Goal: Information Seeking & Learning: Learn about a topic

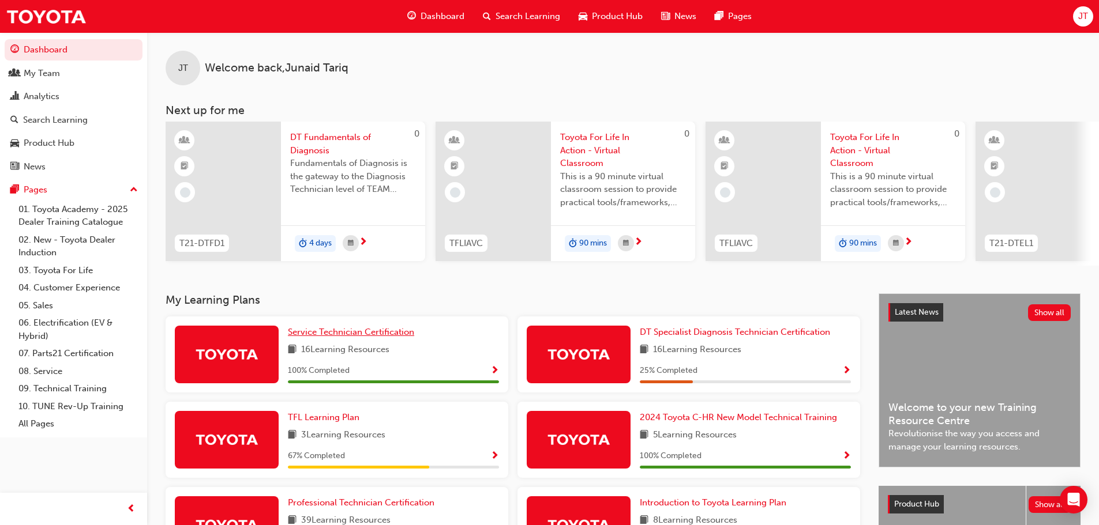
click at [404, 337] on span "Service Technician Certification" at bounding box center [351, 332] width 126 height 10
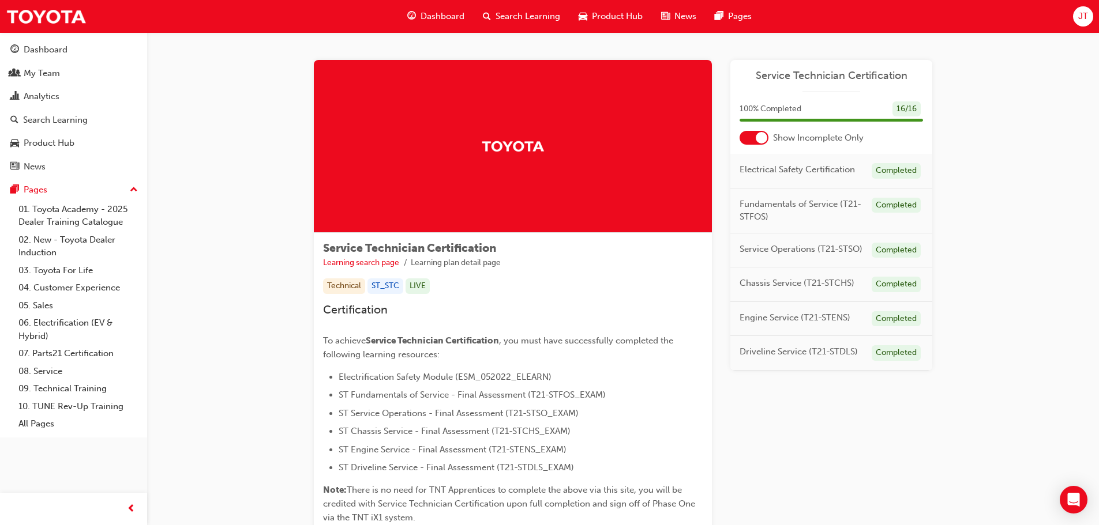
click at [432, 14] on span "Dashboard" at bounding box center [442, 16] width 44 height 13
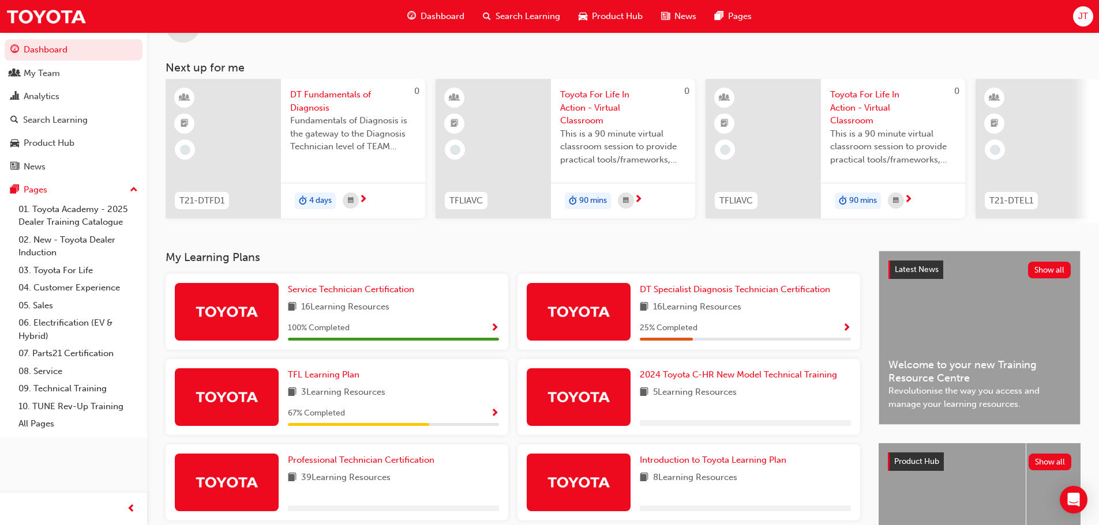
scroll to position [115, 0]
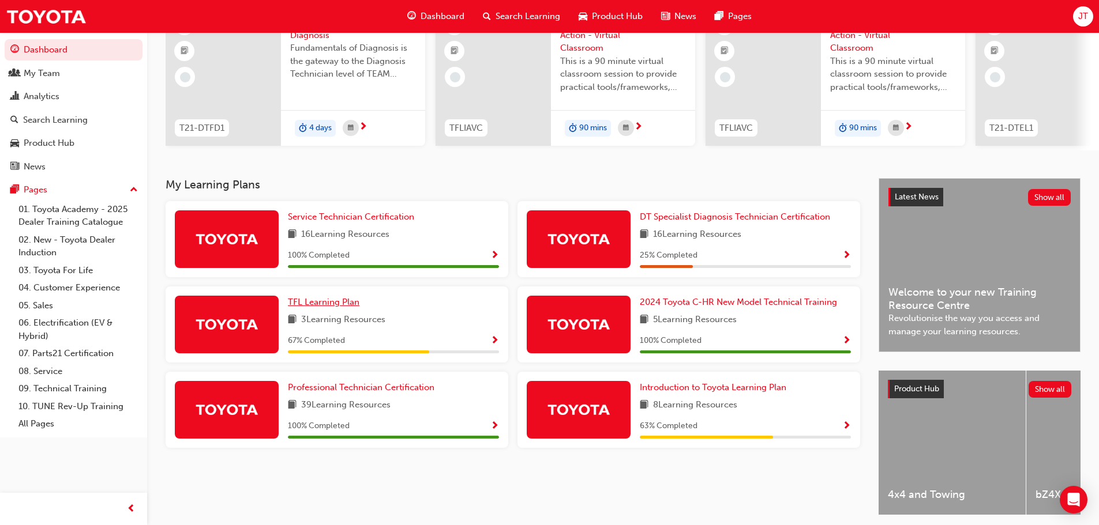
click at [331, 304] on span "TFL Learning Plan" at bounding box center [324, 302] width 72 height 10
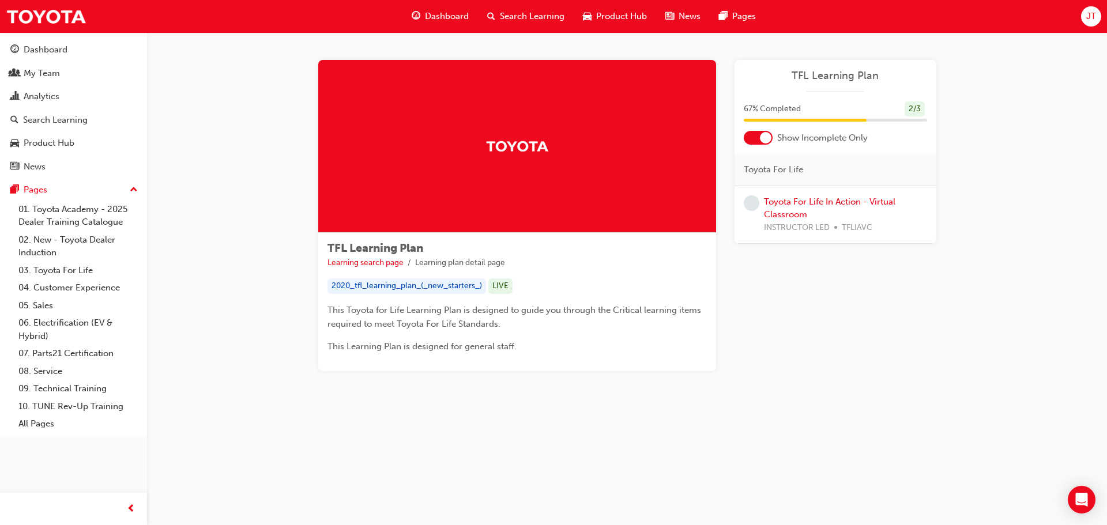
click at [415, 349] on span "This Learning Plan is designed for general staff." at bounding box center [422, 346] width 189 height 10
click at [453, 17] on span "Dashboard" at bounding box center [447, 16] width 44 height 13
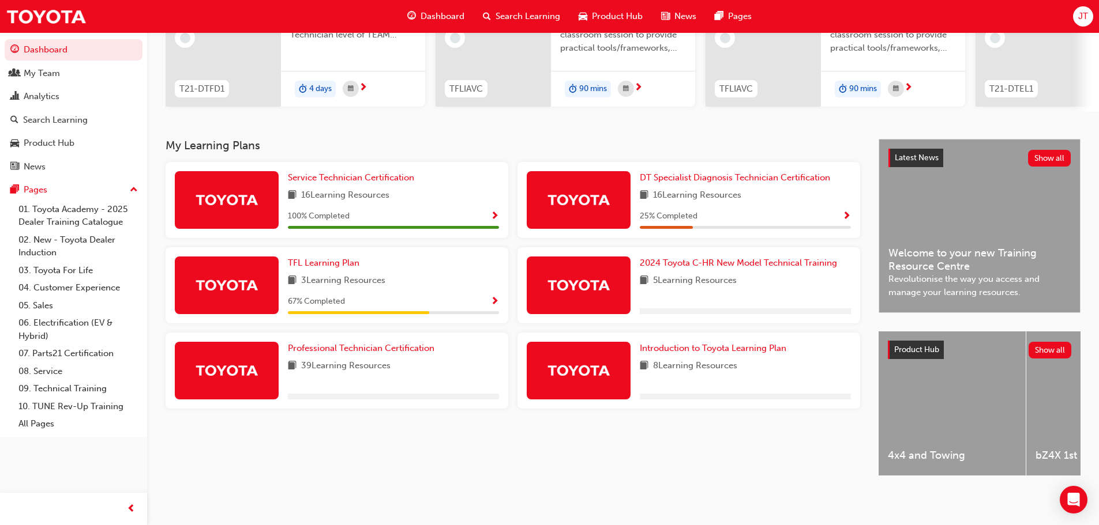
scroll to position [164, 0]
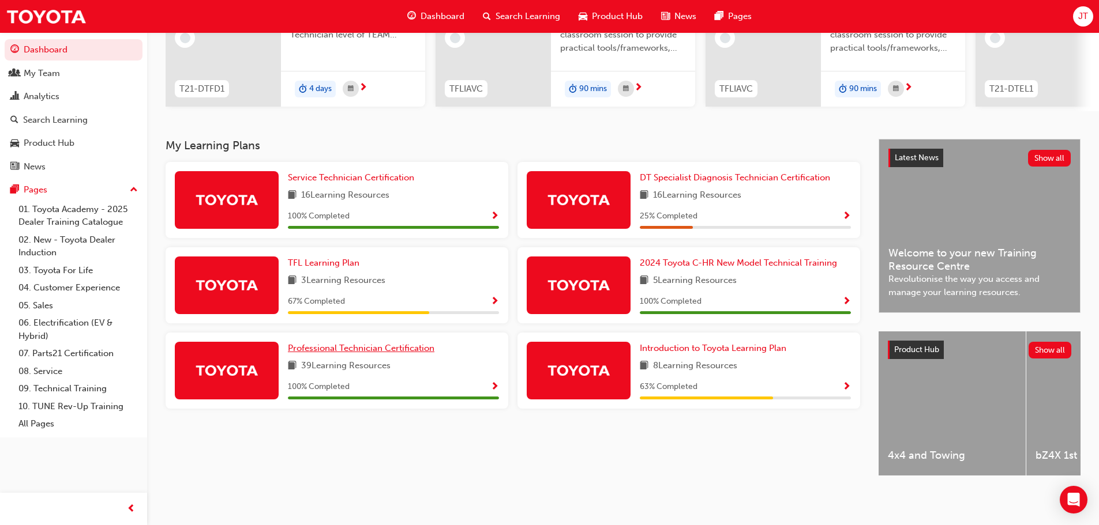
click at [406, 347] on span "Professional Technician Certification" at bounding box center [361, 348] width 147 height 10
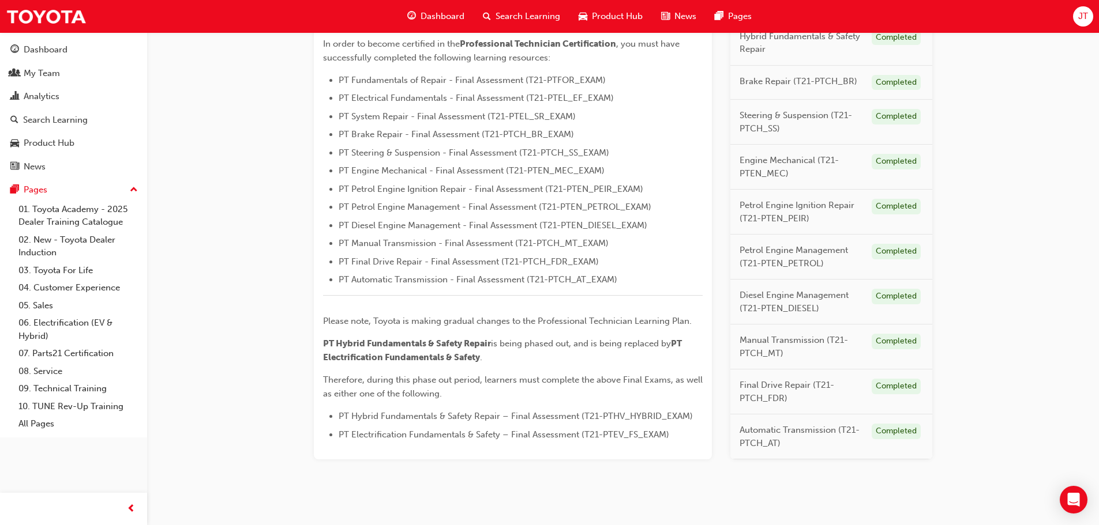
scroll to position [341, 0]
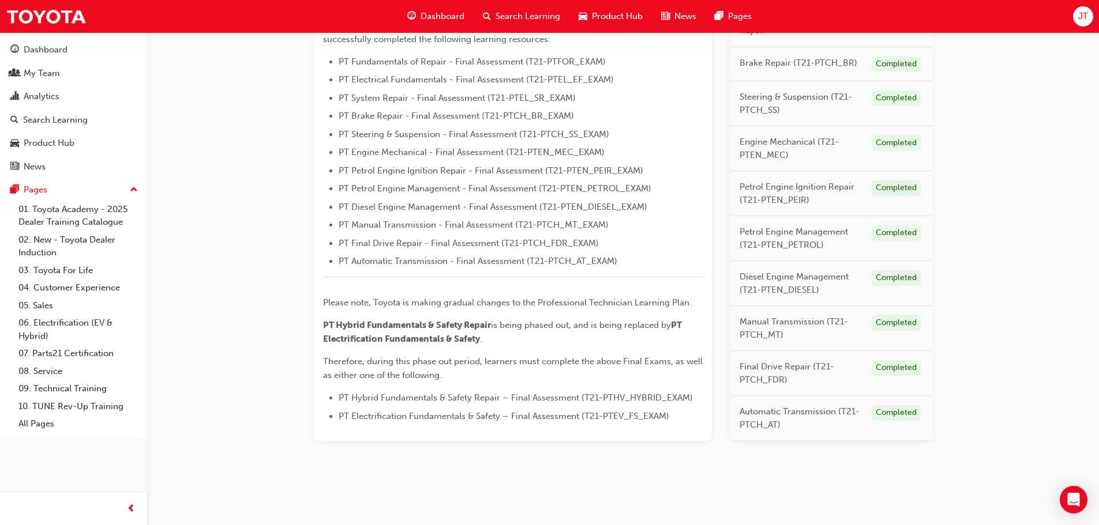
click at [554, 366] on span "Therefore, during this phase out period, learners must complete the above Final…" at bounding box center [514, 368] width 382 height 24
click at [448, 340] on span "PT Electrification Fundamentals & Safety" at bounding box center [503, 332] width 360 height 24
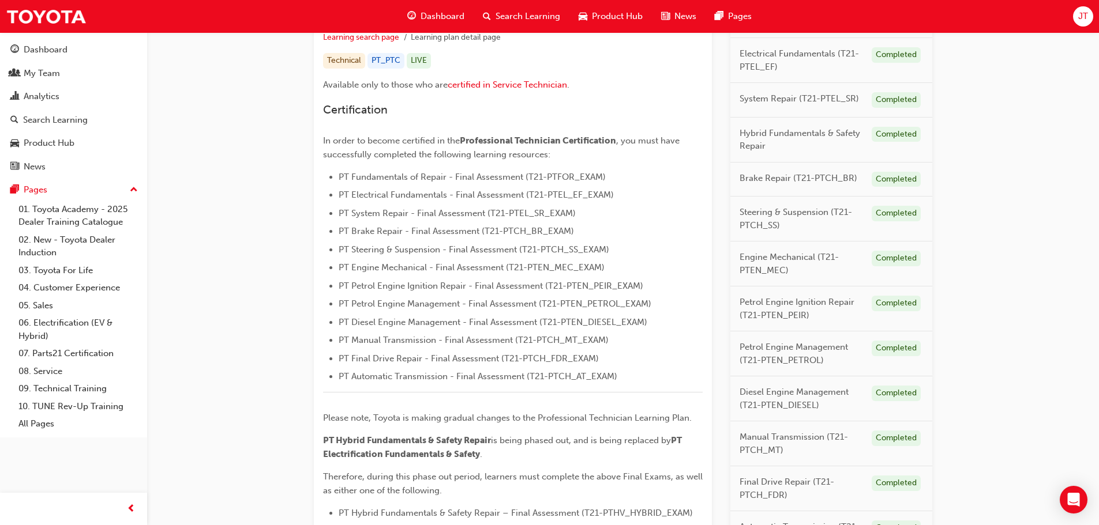
scroll to position [168, 0]
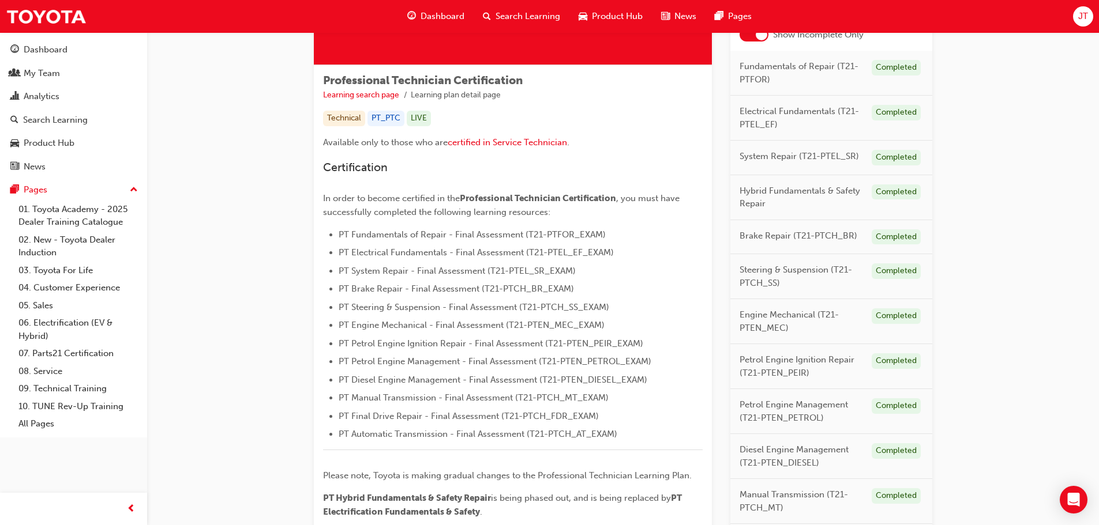
click at [501, 236] on span "PT Fundamentals of Repair - Final Assessment (T21-PTFOR_EXAM)" at bounding box center [472, 235] width 267 height 10
click at [396, 233] on span "PT Fundamentals of Repair - Final Assessment (T21-PTFOR_EXAM)" at bounding box center [472, 235] width 267 height 10
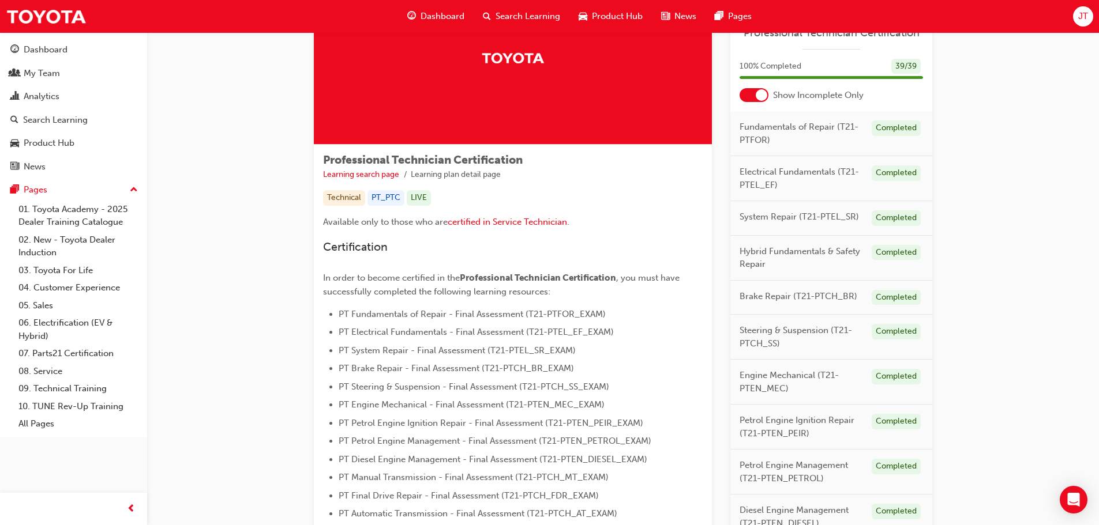
scroll to position [0, 0]
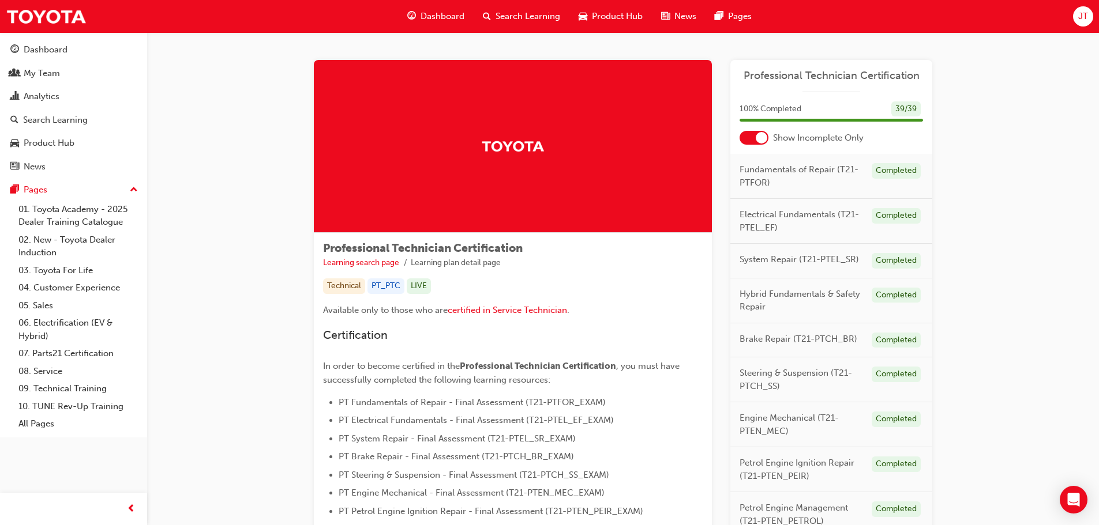
drag, startPoint x: 869, startPoint y: 175, endPoint x: 861, endPoint y: 172, distance: 8.6
click at [869, 174] on div "Fundamentals of Repair (T21-PTFOR) Completed" at bounding box center [831, 176] width 202 height 45
click at [839, 169] on span "Fundamentals of Repair (T21-PTFOR)" at bounding box center [800, 176] width 123 height 26
drag, startPoint x: 781, startPoint y: 171, endPoint x: 757, endPoint y: 179, distance: 25.0
click at [771, 174] on span "Fundamentals of Repair (T21-PTFOR)" at bounding box center [800, 176] width 123 height 26
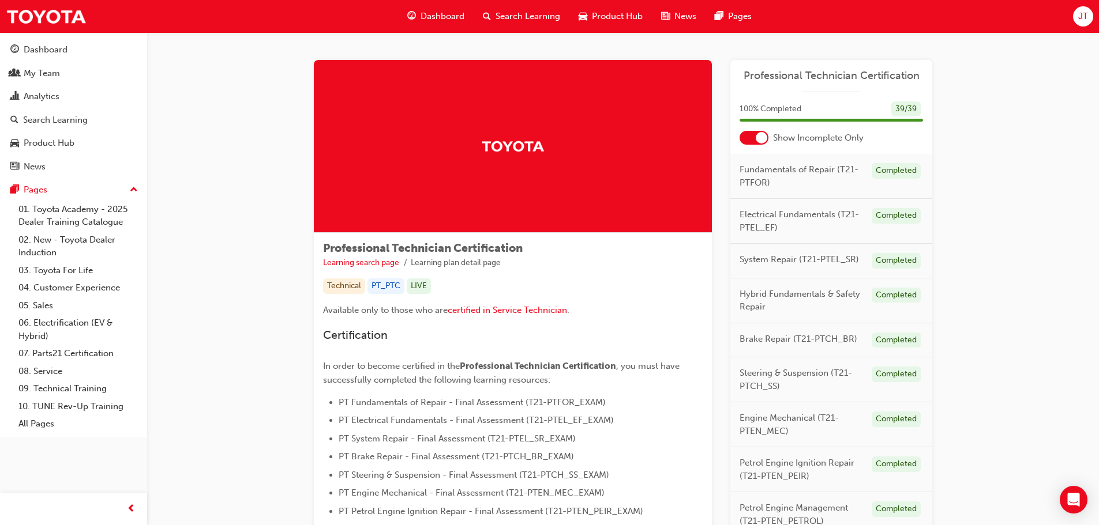
click at [756, 183] on span "Fundamentals of Repair (T21-PTFOR)" at bounding box center [800, 176] width 123 height 26
click at [750, 175] on span "Fundamentals of Repair (T21-PTFOR)" at bounding box center [800, 176] width 123 height 26
click at [742, 191] on div "Fundamentals of Repair (T21-PTFOR) Completed" at bounding box center [831, 176] width 202 height 45
click at [779, 171] on span "Fundamentals of Repair (T21-PTFOR)" at bounding box center [800, 176] width 123 height 26
click at [833, 87] on div "Professional Technician Certification" at bounding box center [831, 80] width 202 height 23
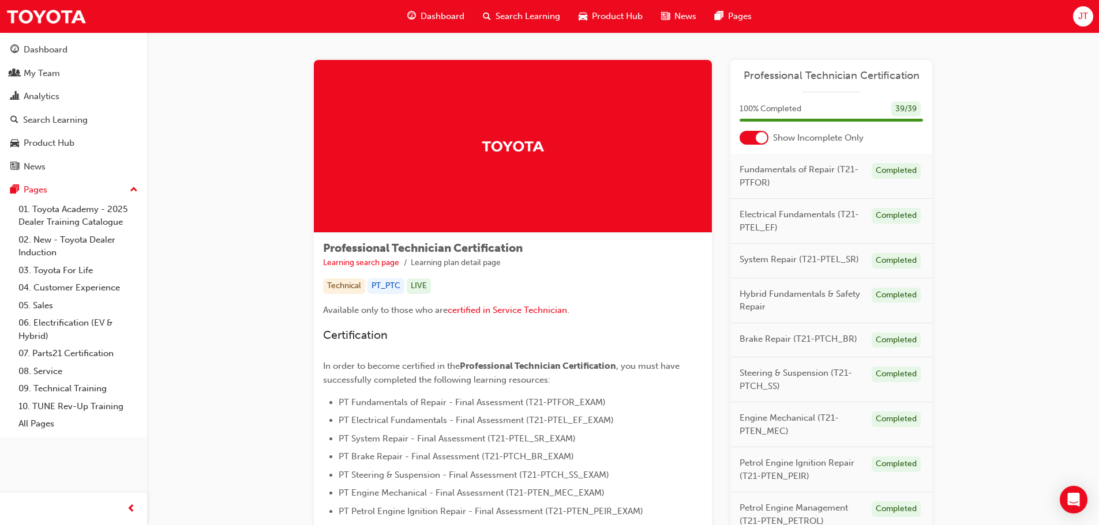
click at [819, 76] on span "Professional Technician Certification" at bounding box center [830, 75] width 183 height 13
click at [775, 168] on span "Fundamentals of Repair (T21-PTFOR)" at bounding box center [800, 176] width 123 height 26
click at [782, 80] on span "Professional Technician Certification" at bounding box center [830, 75] width 183 height 13
click at [753, 167] on span "Fundamentals of Repair (T21-PTFOR)" at bounding box center [800, 176] width 123 height 26
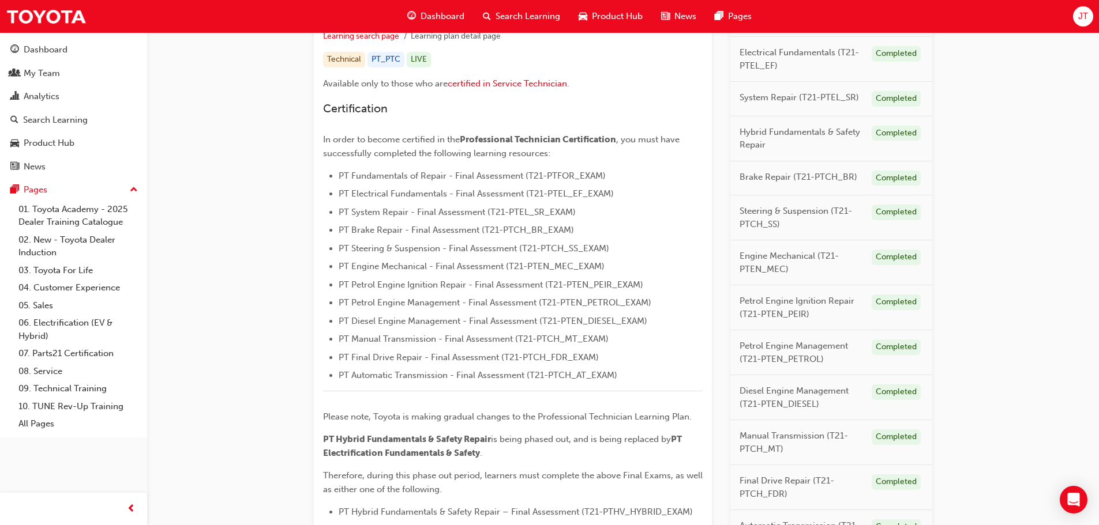
scroll to position [52, 0]
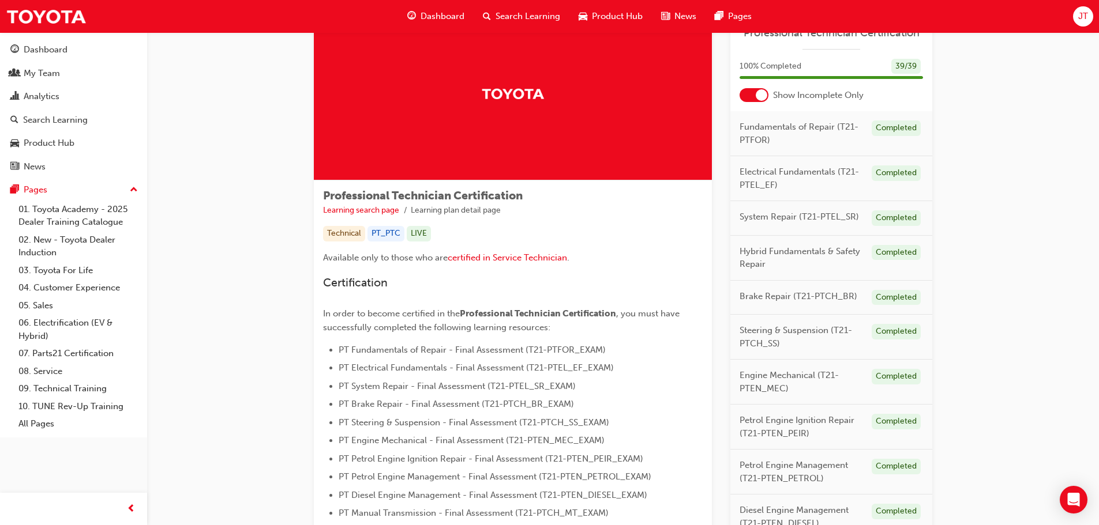
click at [459, 14] on span "Dashboard" at bounding box center [442, 16] width 44 height 13
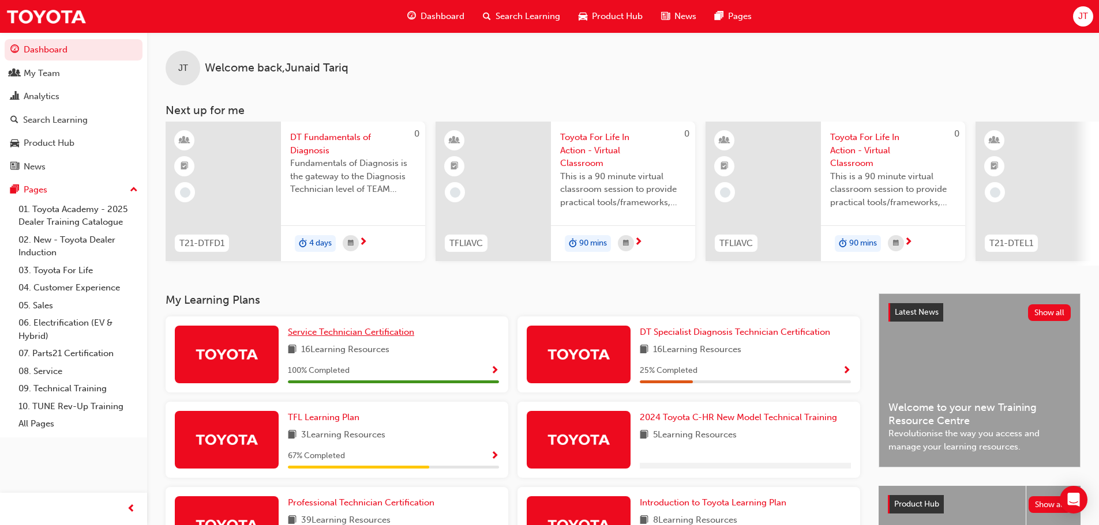
click at [371, 337] on span "Service Technician Certification" at bounding box center [351, 332] width 126 height 10
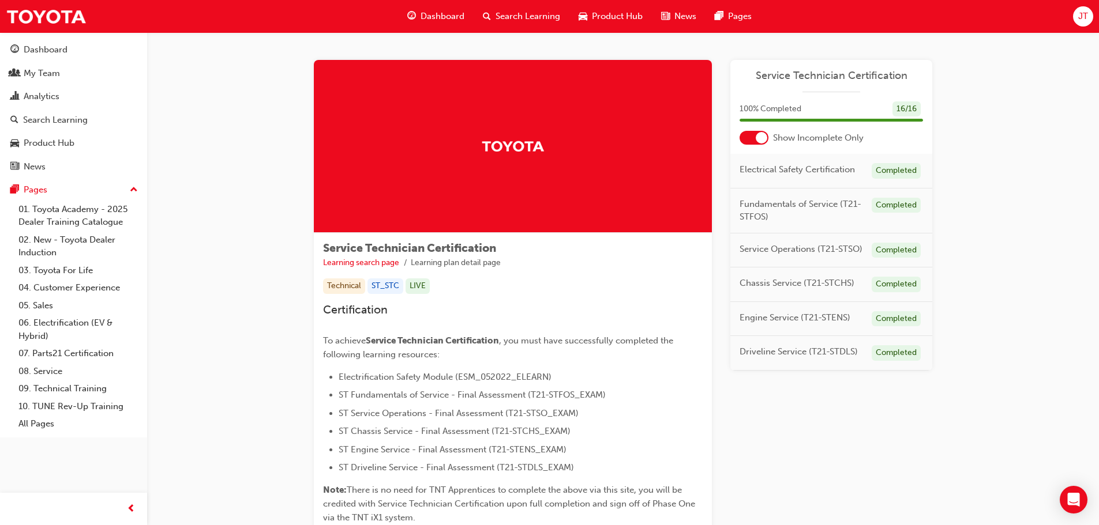
click at [434, 21] on span "Dashboard" at bounding box center [442, 16] width 44 height 13
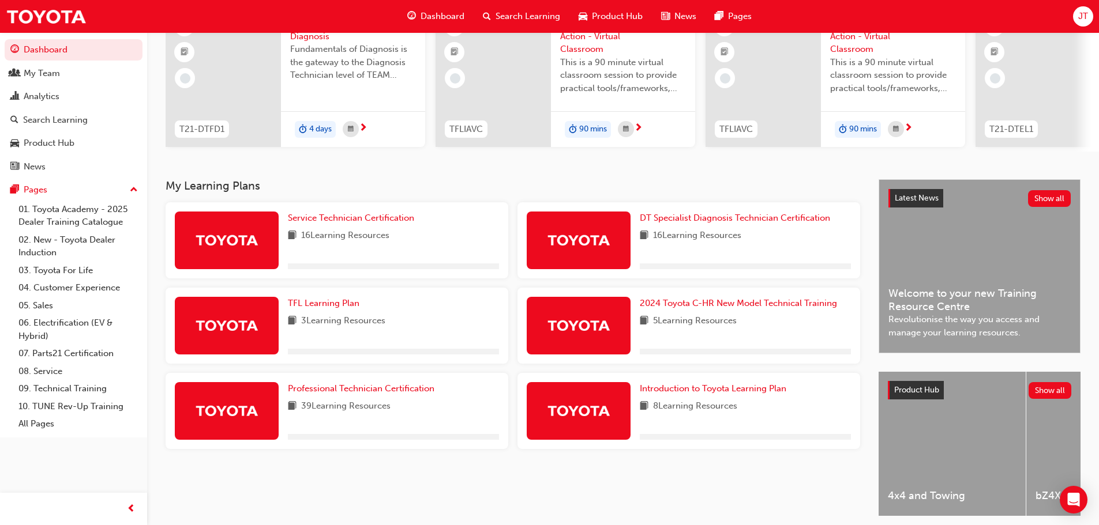
scroll to position [115, 0]
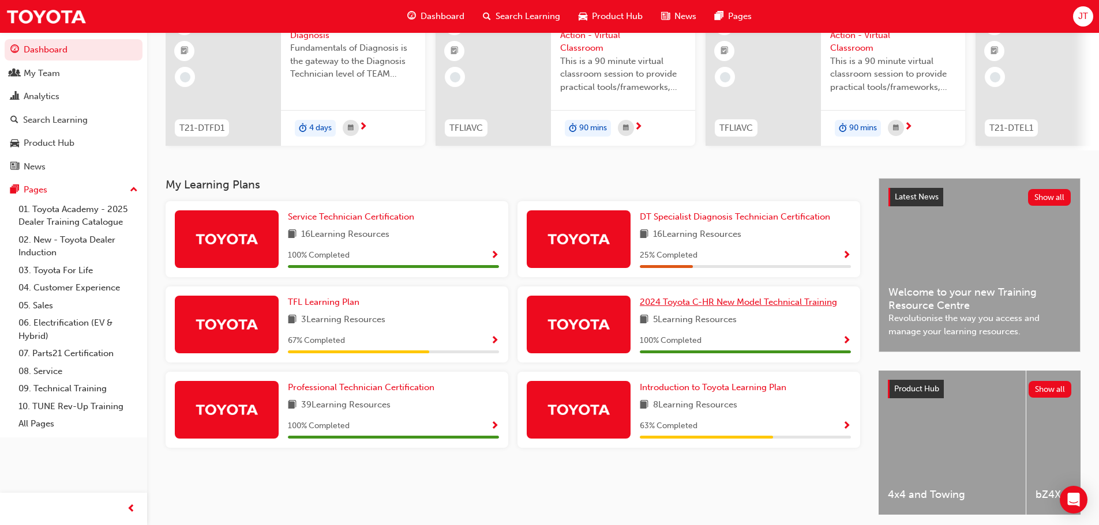
click at [714, 307] on span "2024 Toyota C-HR New Model Technical Training" at bounding box center [738, 302] width 197 height 10
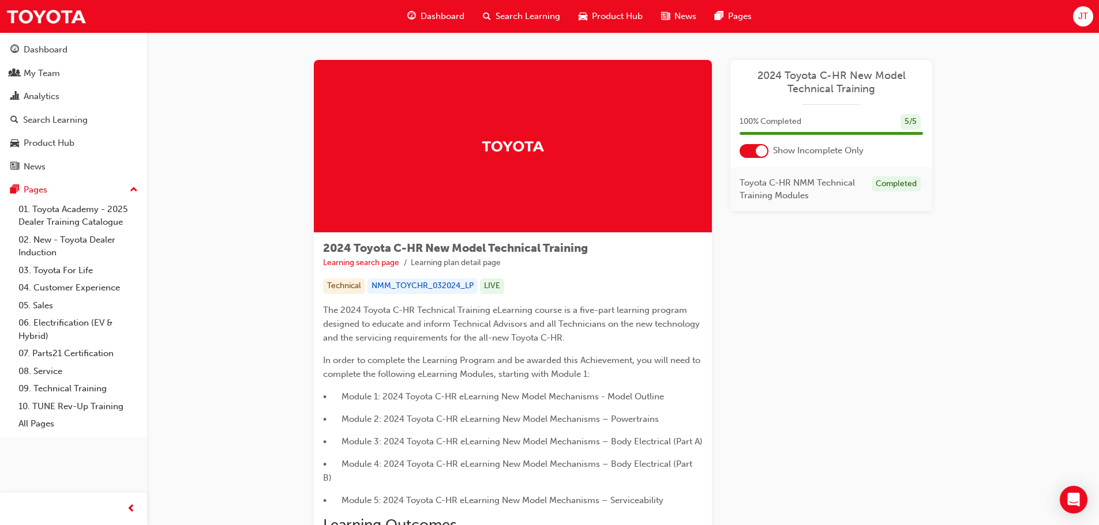
click at [426, 13] on span "Dashboard" at bounding box center [442, 16] width 44 height 13
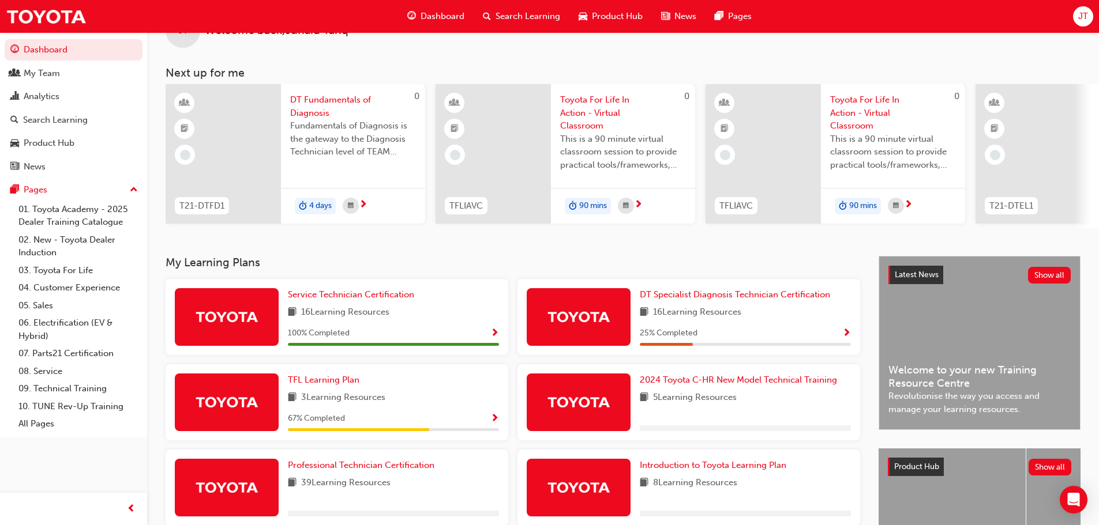
scroll to position [58, 0]
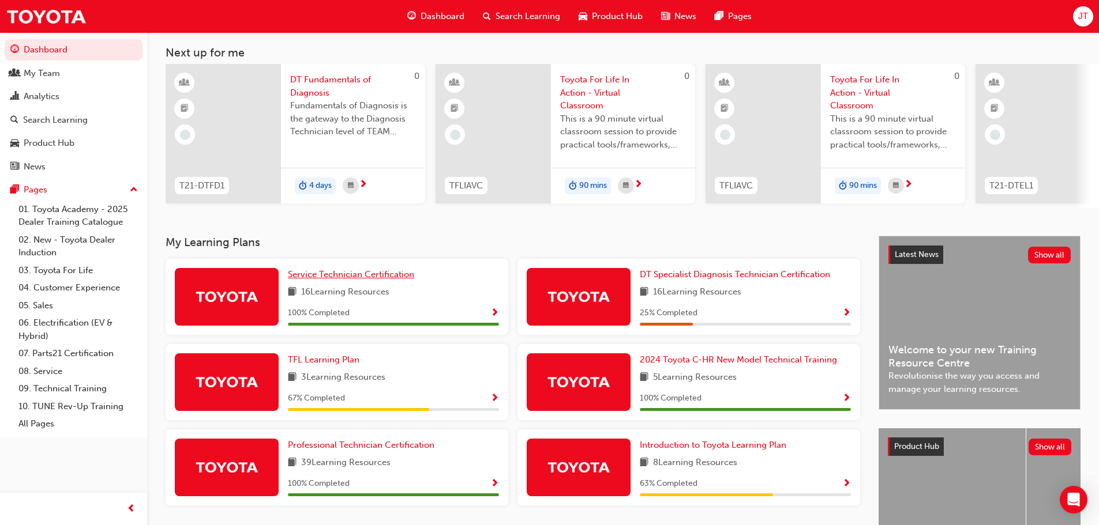
click at [317, 278] on span "Service Technician Certification" at bounding box center [351, 274] width 126 height 10
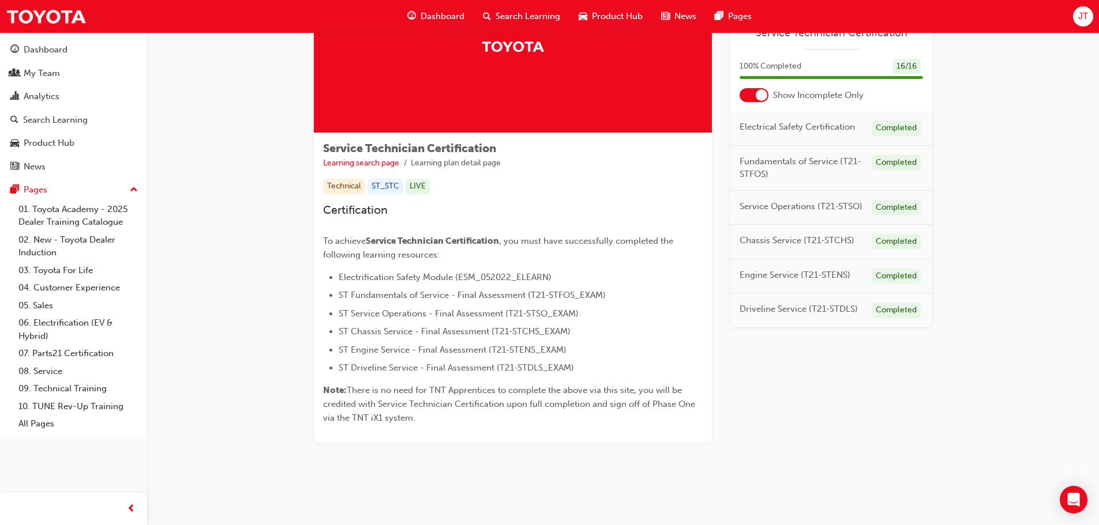
scroll to position [102, 0]
click at [781, 276] on span "Engine Service (T21-STENS)" at bounding box center [794, 275] width 111 height 13
click at [827, 279] on span "Engine Service (T21-STENS)" at bounding box center [794, 275] width 111 height 13
drag, startPoint x: 806, startPoint y: 249, endPoint x: 772, endPoint y: 229, distance: 39.6
click at [802, 245] on div "Chassis Service (T21-STCHS) Completed" at bounding box center [831, 242] width 202 height 35
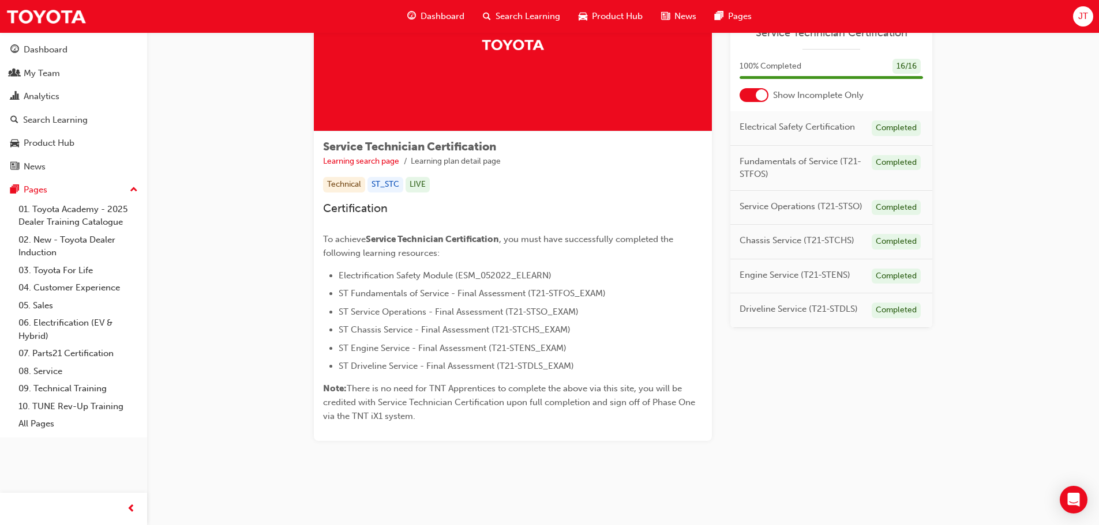
click at [772, 229] on div "Chassis Service (T21-STCHS) Completed" at bounding box center [831, 242] width 202 height 35
click at [902, 239] on div "Completed" at bounding box center [896, 242] width 49 height 16
drag, startPoint x: 900, startPoint y: 242, endPoint x: 893, endPoint y: 269, distance: 27.4
click at [897, 250] on div "Chassis Service (T21-STCHS) Completed" at bounding box center [831, 242] width 202 height 35
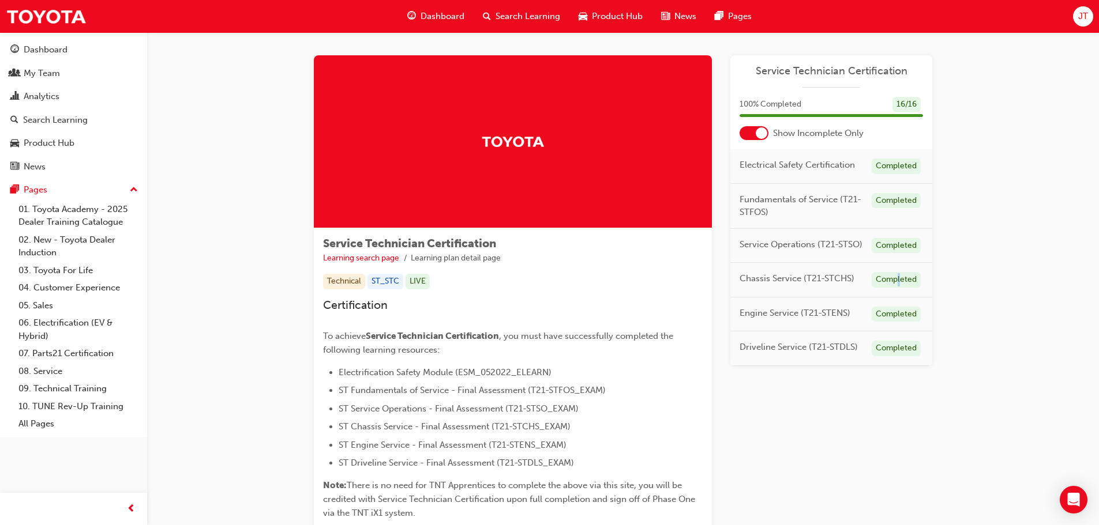
scroll to position [0, 0]
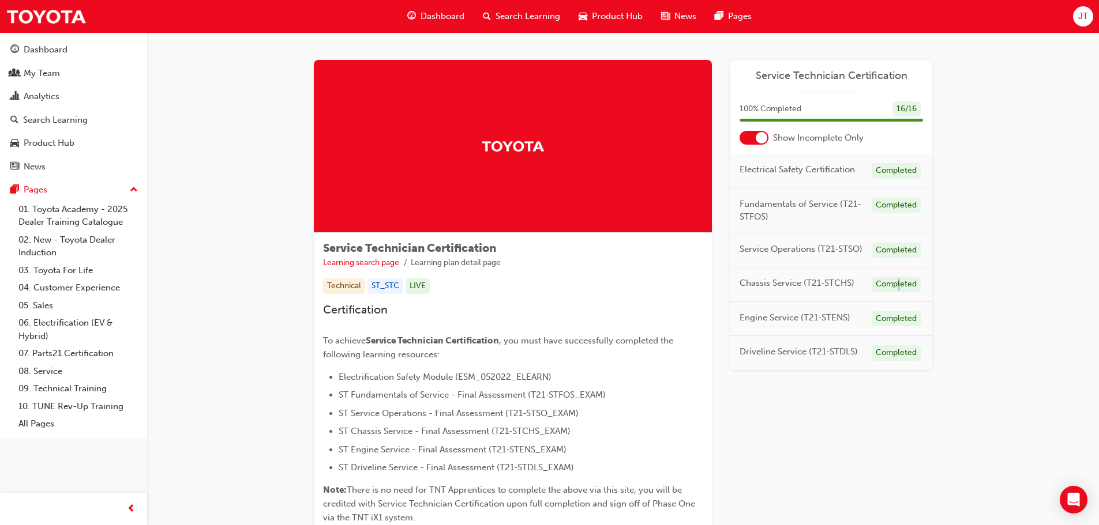
click at [447, 20] on span "Dashboard" at bounding box center [442, 16] width 44 height 13
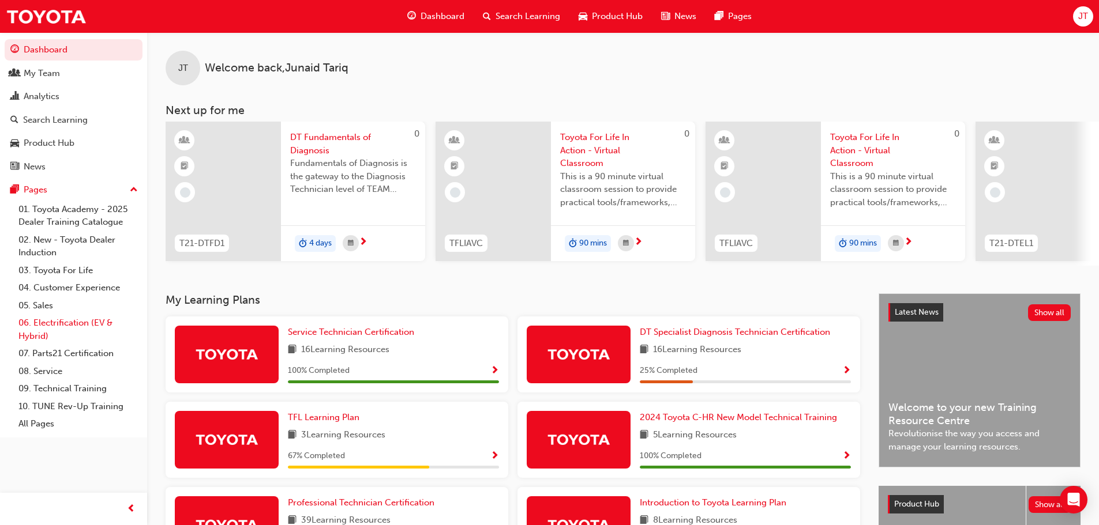
click at [81, 326] on link "06. Electrification (EV & Hybrid)" at bounding box center [78, 329] width 129 height 31
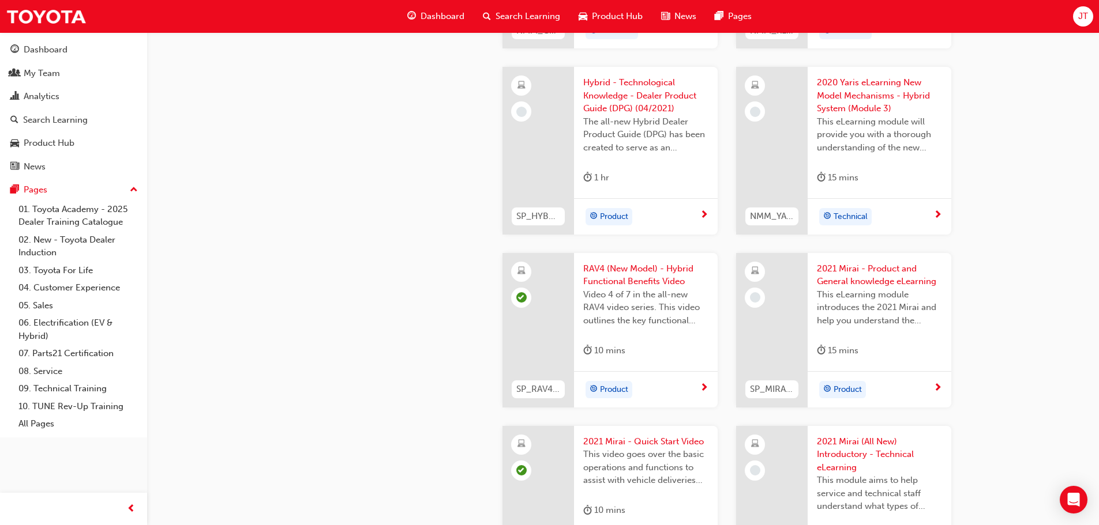
scroll to position [1903, 0]
